Goal: Task Accomplishment & Management: Use online tool/utility

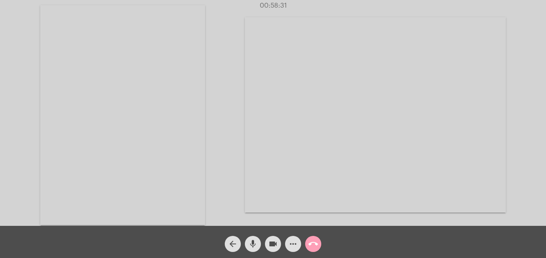
click at [316, 244] on mat-icon "call_end" at bounding box center [313, 244] width 10 height 10
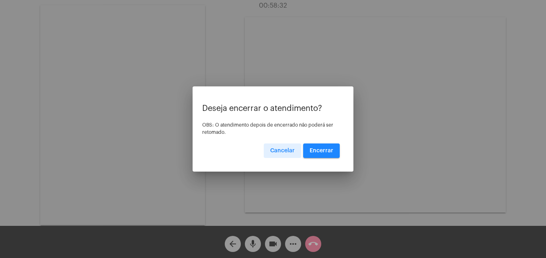
click at [315, 156] on button "Encerrar" at bounding box center [321, 151] width 37 height 14
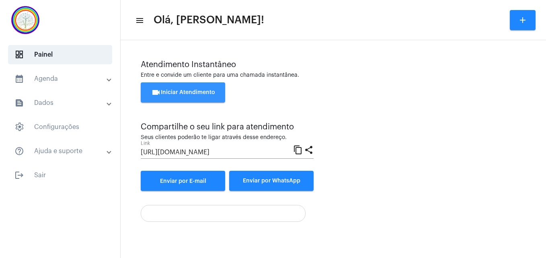
click at [191, 89] on button "videocam Iniciar Atendimento" at bounding box center [183, 92] width 84 height 20
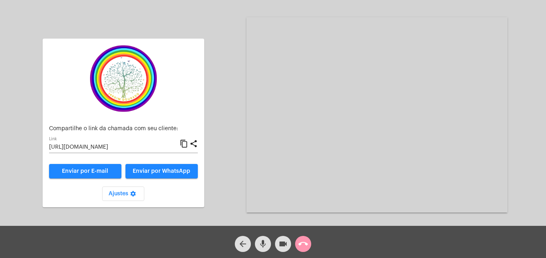
click at [185, 145] on mat-icon "content_copy" at bounding box center [184, 144] width 8 height 10
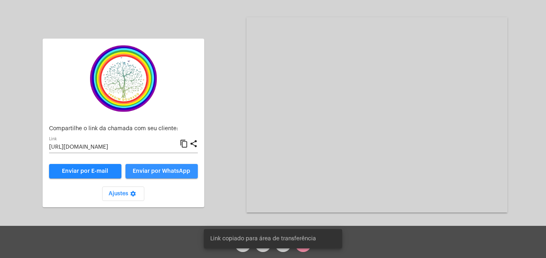
click at [168, 171] on span "Enviar por WhatsApp" at bounding box center [162, 172] width 58 height 6
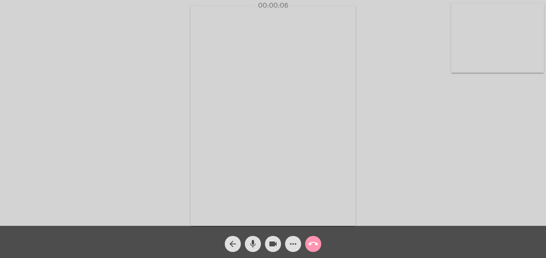
click at [461, 63] on video at bounding box center [497, 38] width 93 height 70
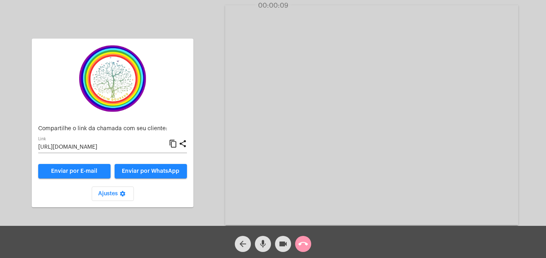
click at [248, 205] on video at bounding box center [371, 115] width 293 height 220
